Goal: Navigation & Orientation: Find specific page/section

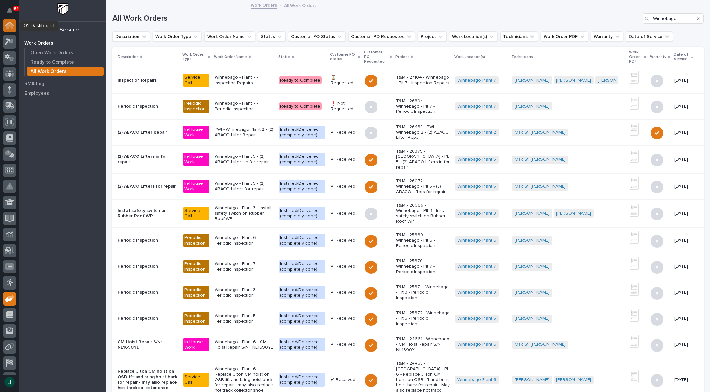
click at [12, 25] on icon at bounding box center [9, 26] width 6 height 6
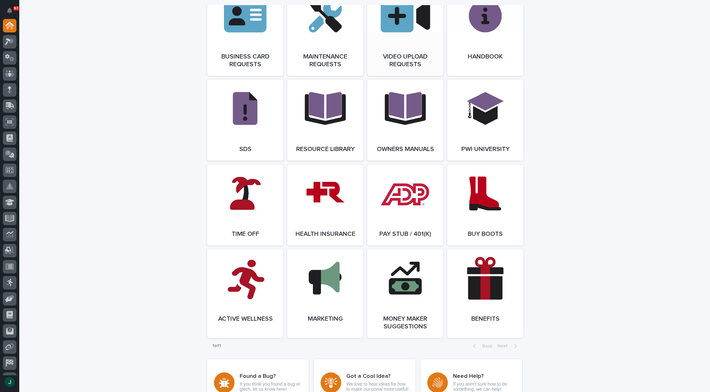
scroll to position [1028, 0]
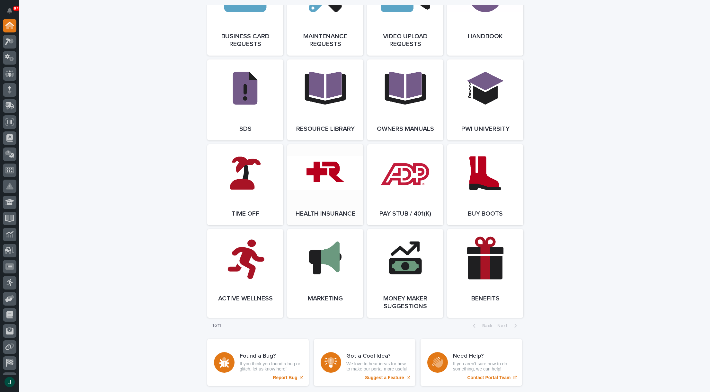
click at [324, 200] on link "Open Link" at bounding box center [325, 184] width 76 height 81
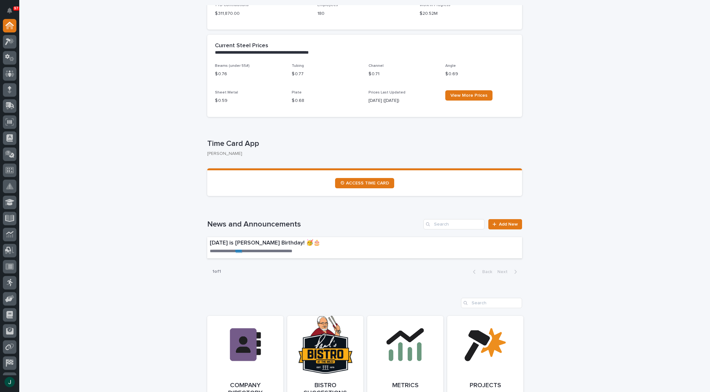
scroll to position [225, 0]
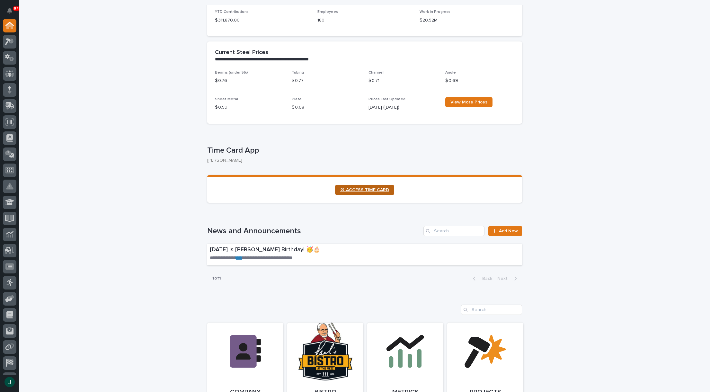
click at [364, 191] on span "⏲ ACCESS TIME CARD" at bounding box center [364, 190] width 49 height 4
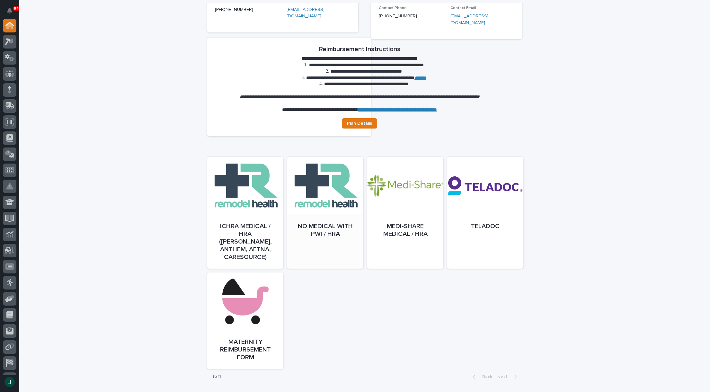
scroll to position [197, 0]
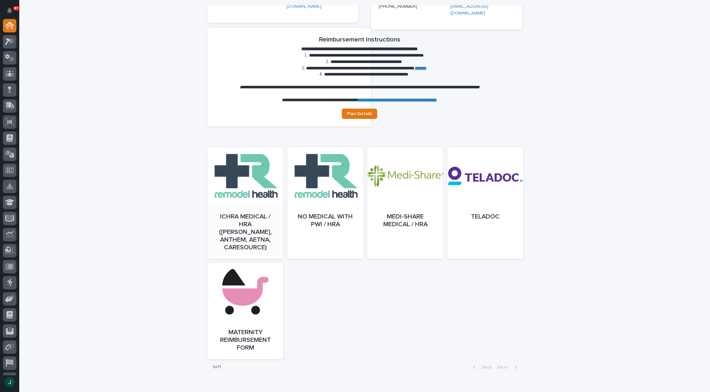
click at [259, 203] on link "Open" at bounding box center [245, 210] width 76 height 112
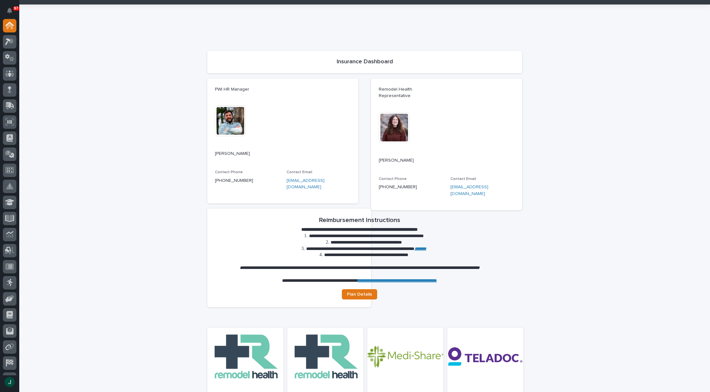
scroll to position [0, 0]
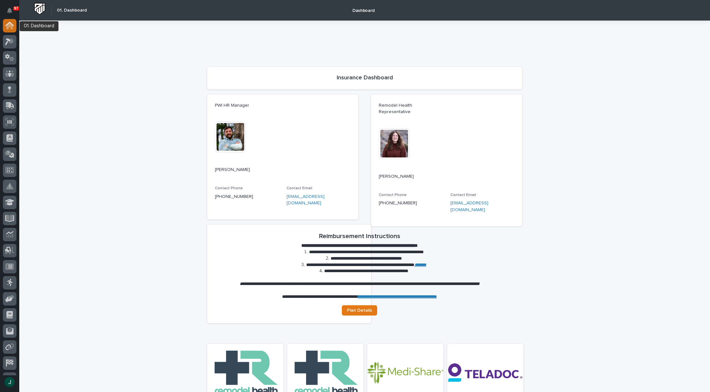
click at [8, 28] on icon at bounding box center [9, 26] width 6 height 6
